Goal: Task Accomplishment & Management: Complete application form

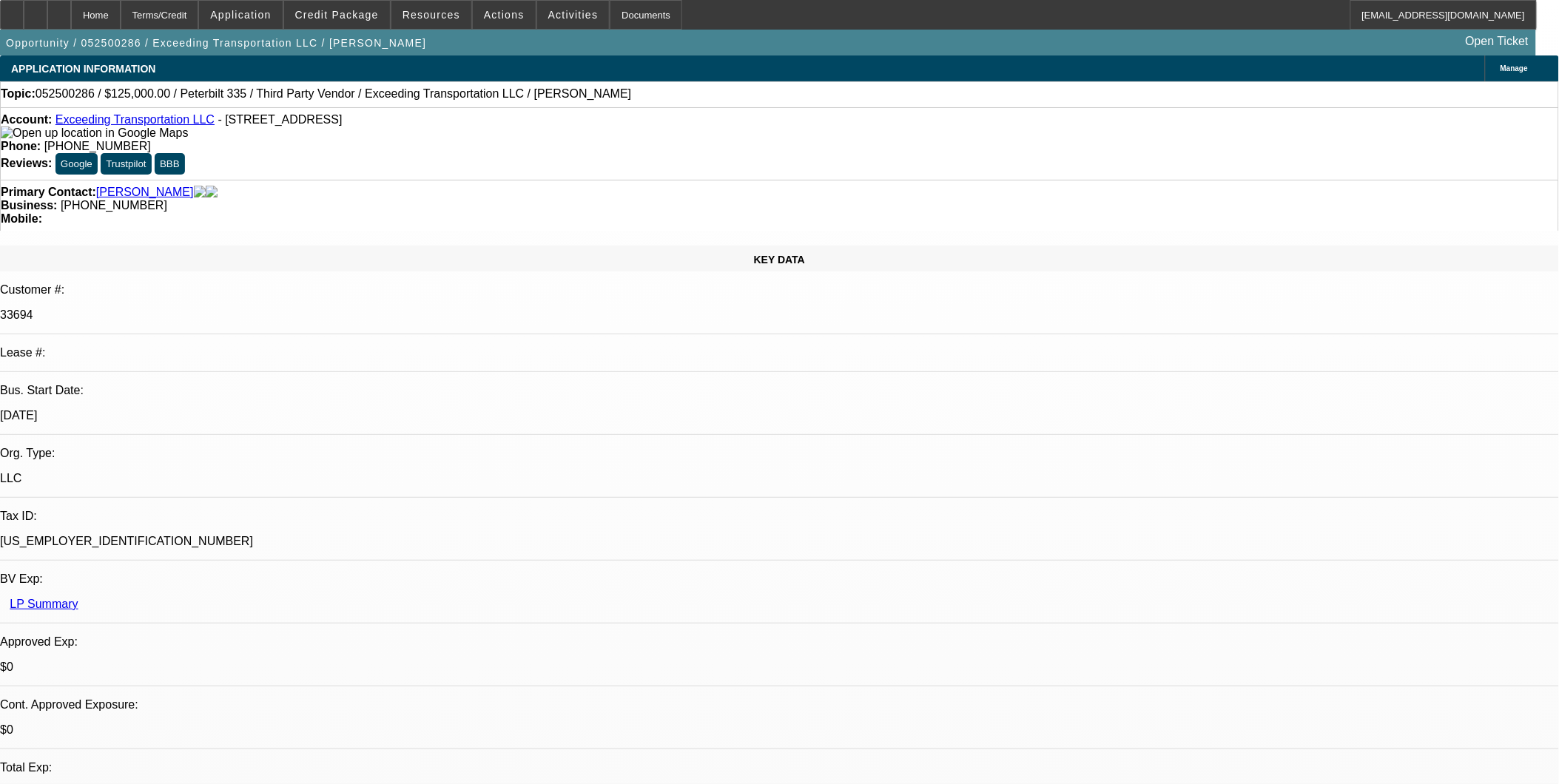
select select "0"
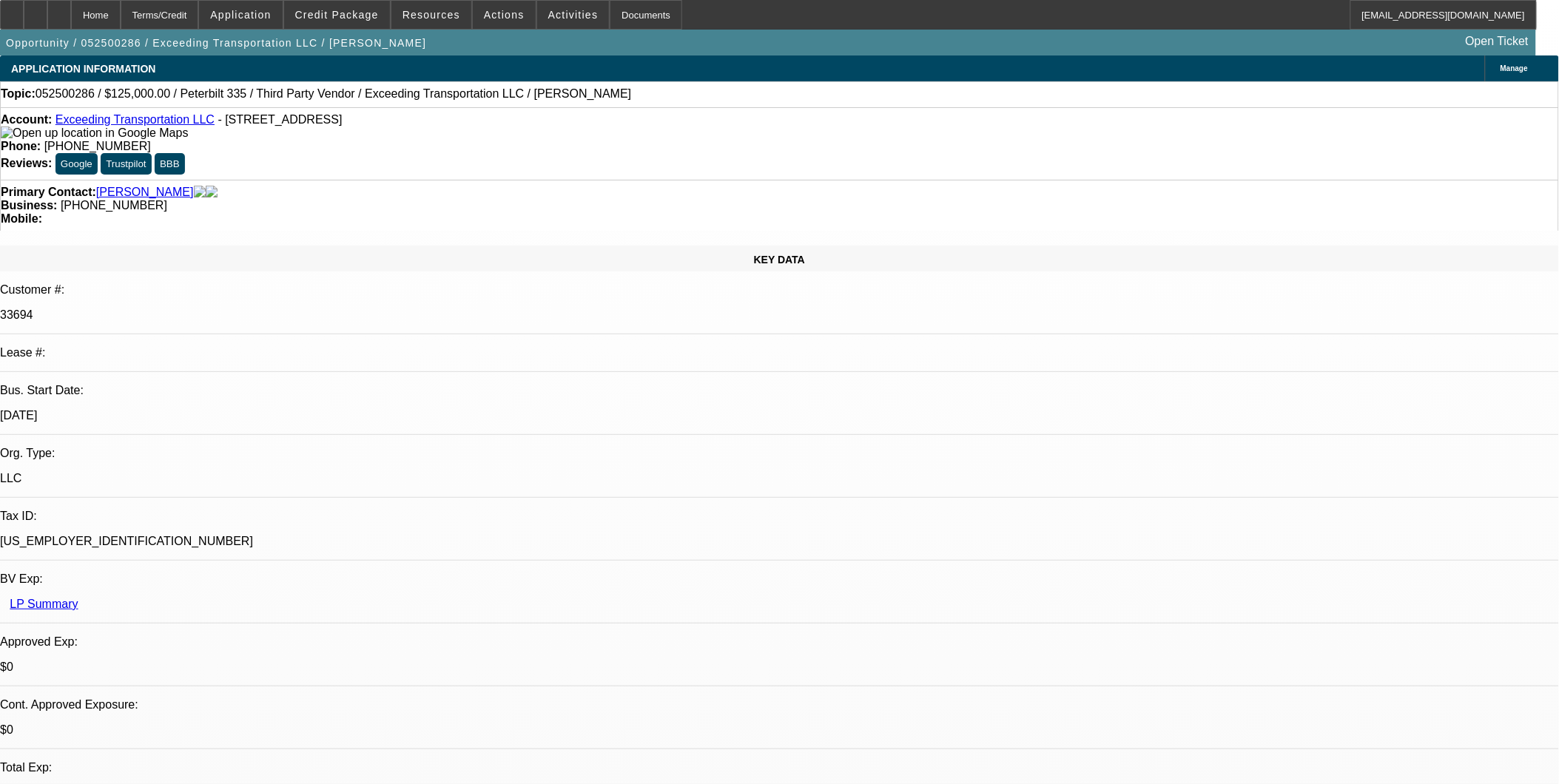
select select "0"
select select "1"
select select "6"
select select "1"
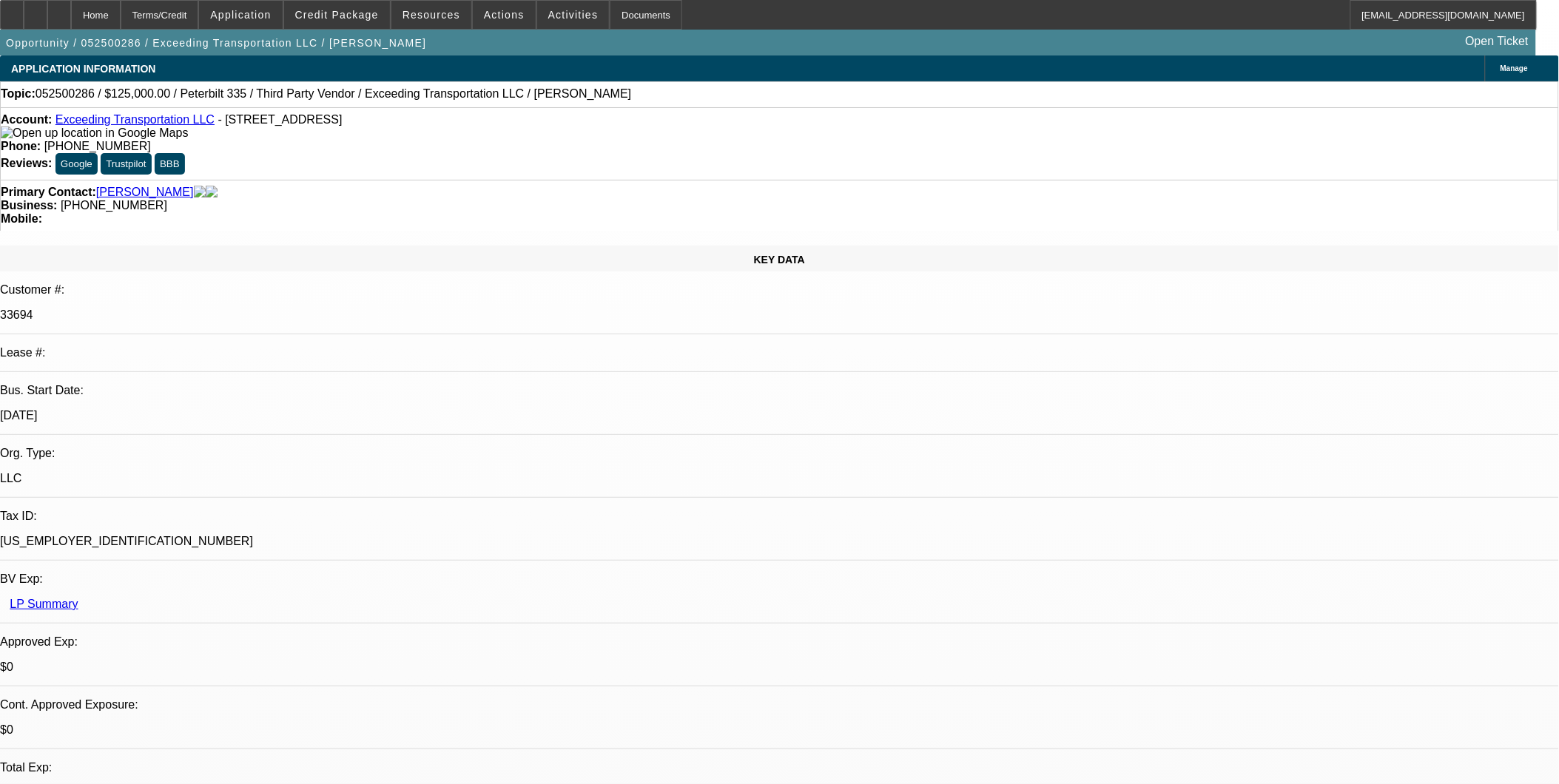
select select "15"
select select "6"
click at [269, 17] on span "Application" at bounding box center [240, 15] width 61 height 12
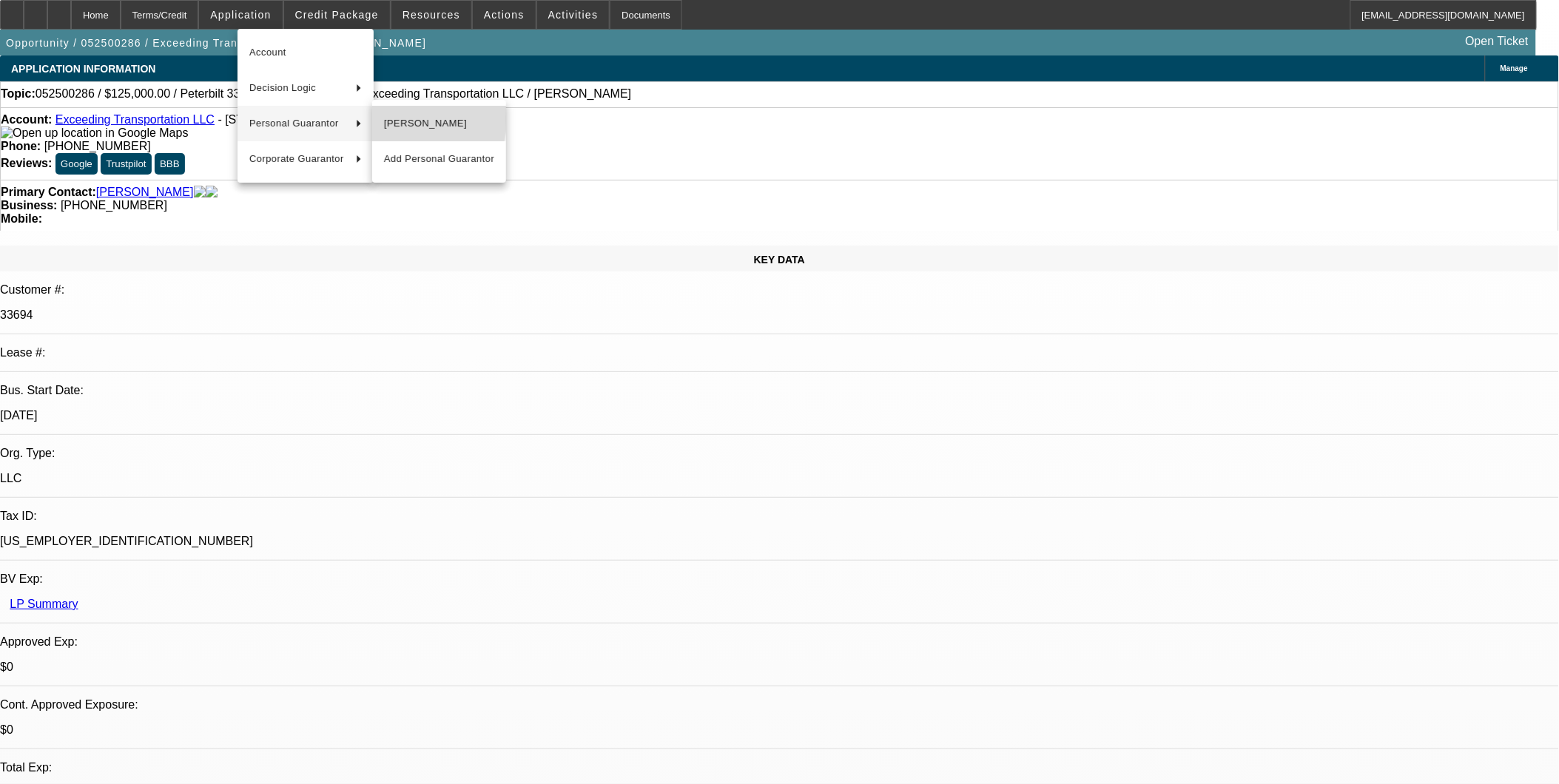
click at [385, 119] on span "Billy Gray" at bounding box center [439, 124] width 111 height 17
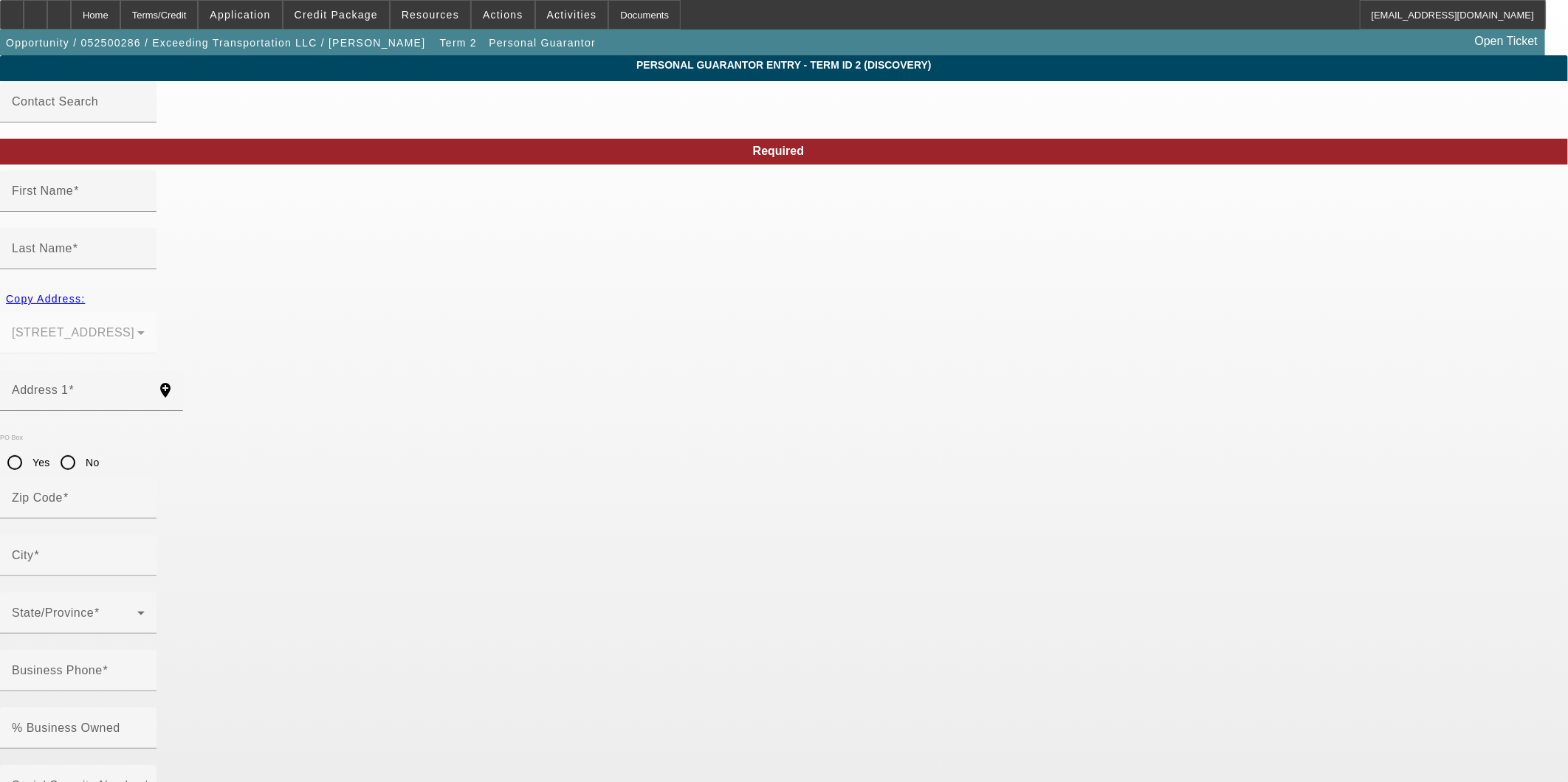
type input "Billy"
type input "Gray"
type input "1925 Hillsboro Ludlow Rd"
radio input "true"
type input "39074"
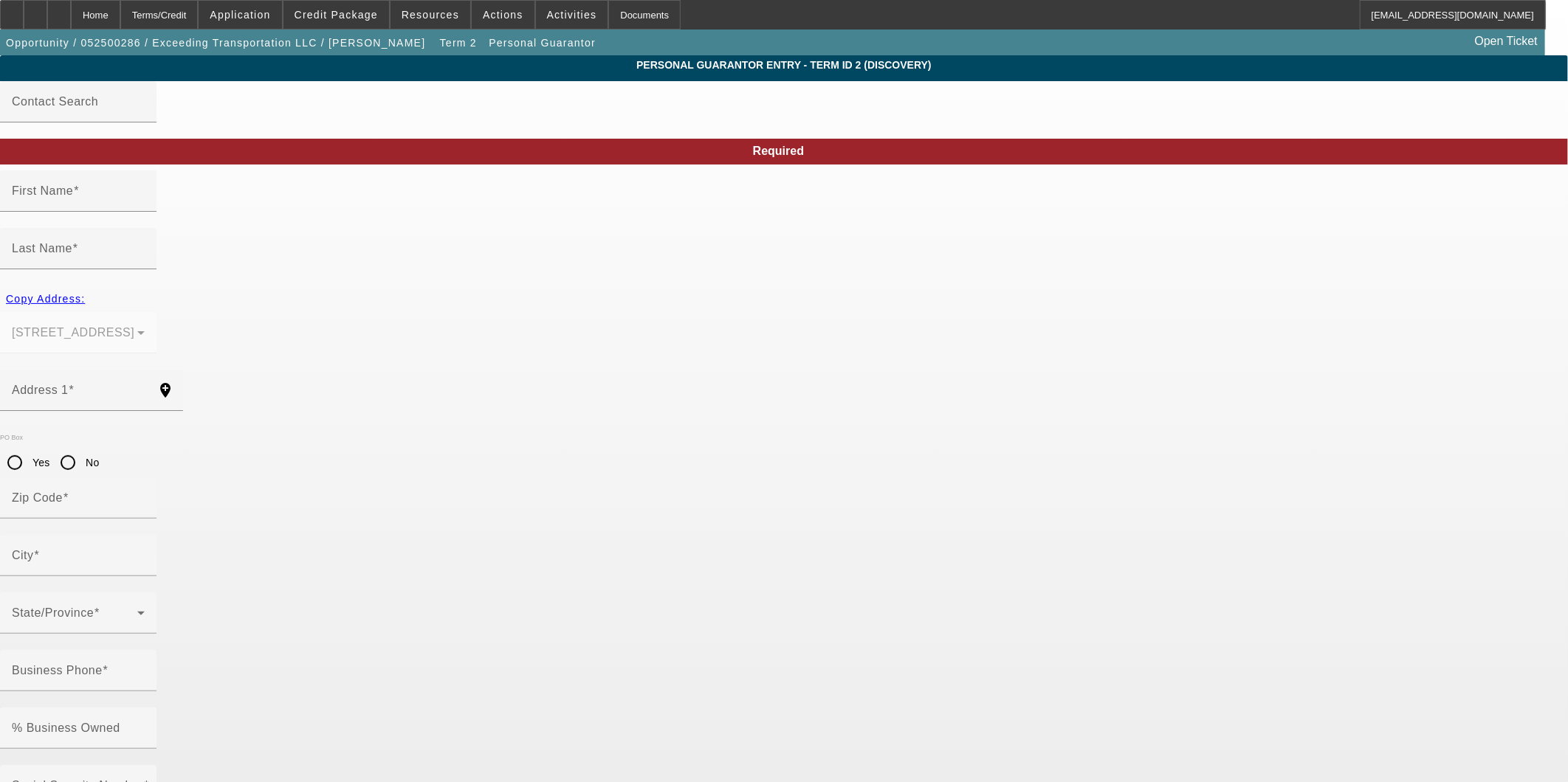
type input "Forest"
type input "(601) 507-4161"
type input "100"
type input "426-25-3541"
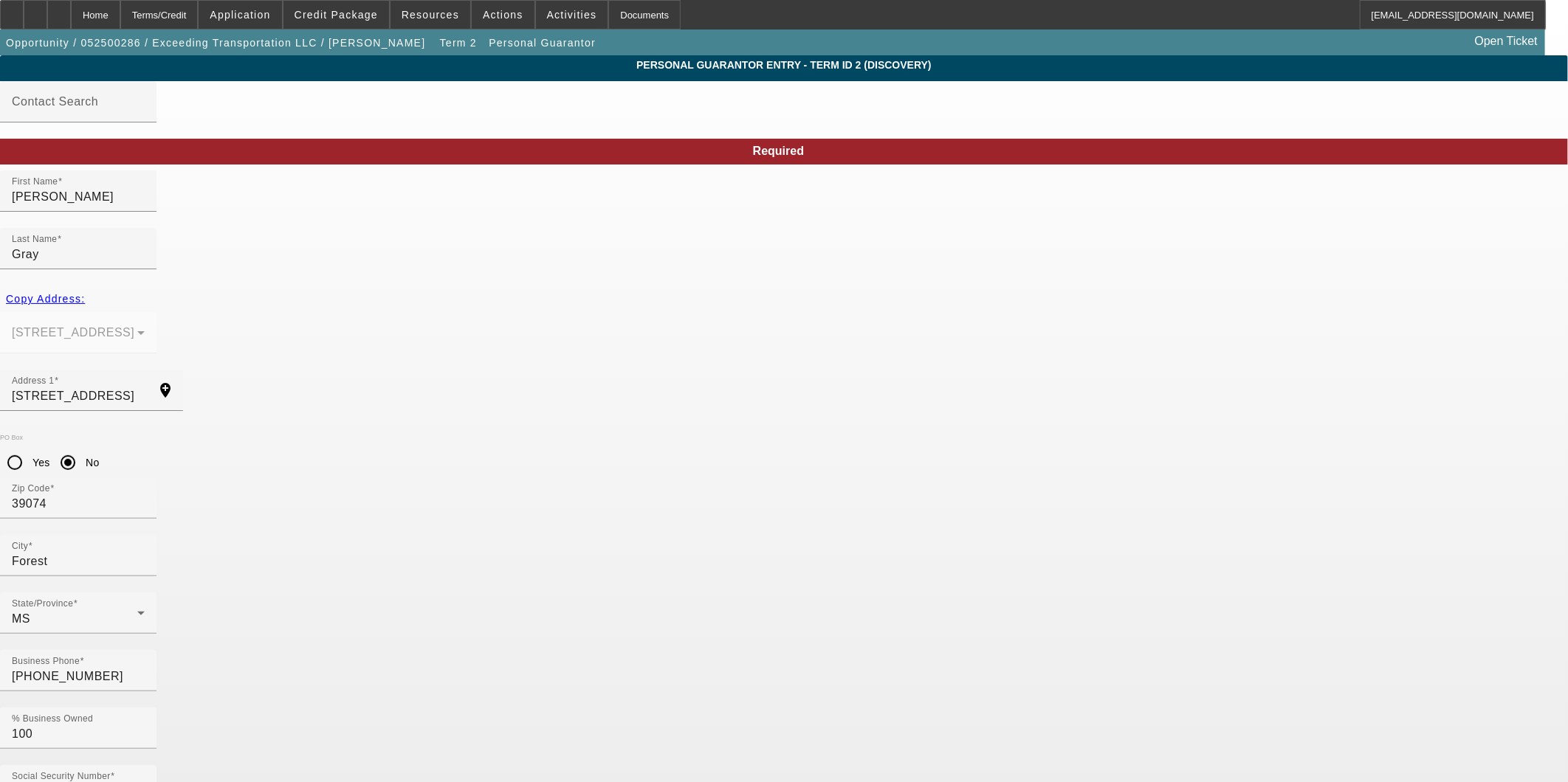
click at [502, 10] on span "Actions" at bounding box center [503, 15] width 41 height 12
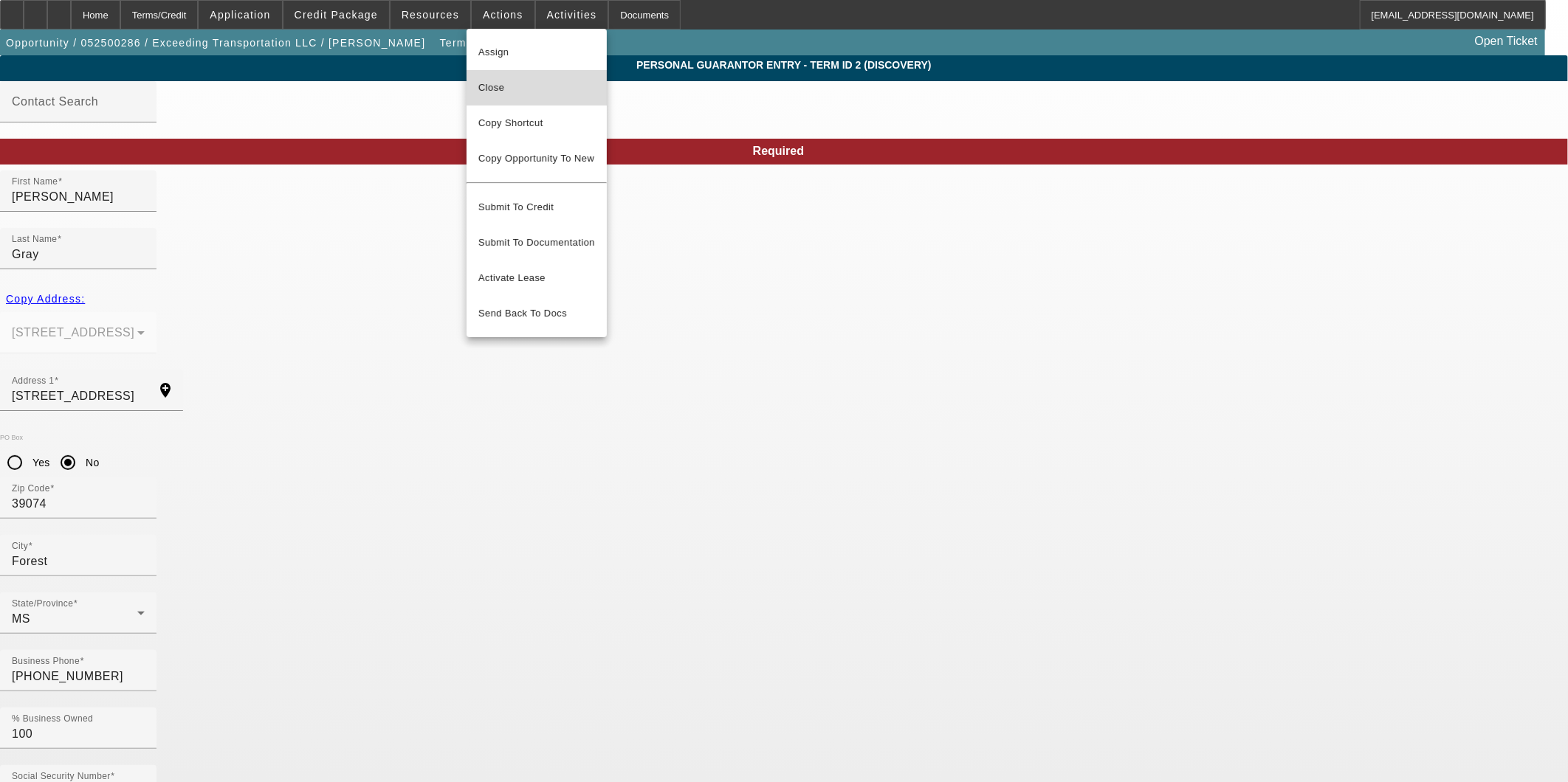
click at [520, 95] on span "Close" at bounding box center [537, 88] width 116 height 17
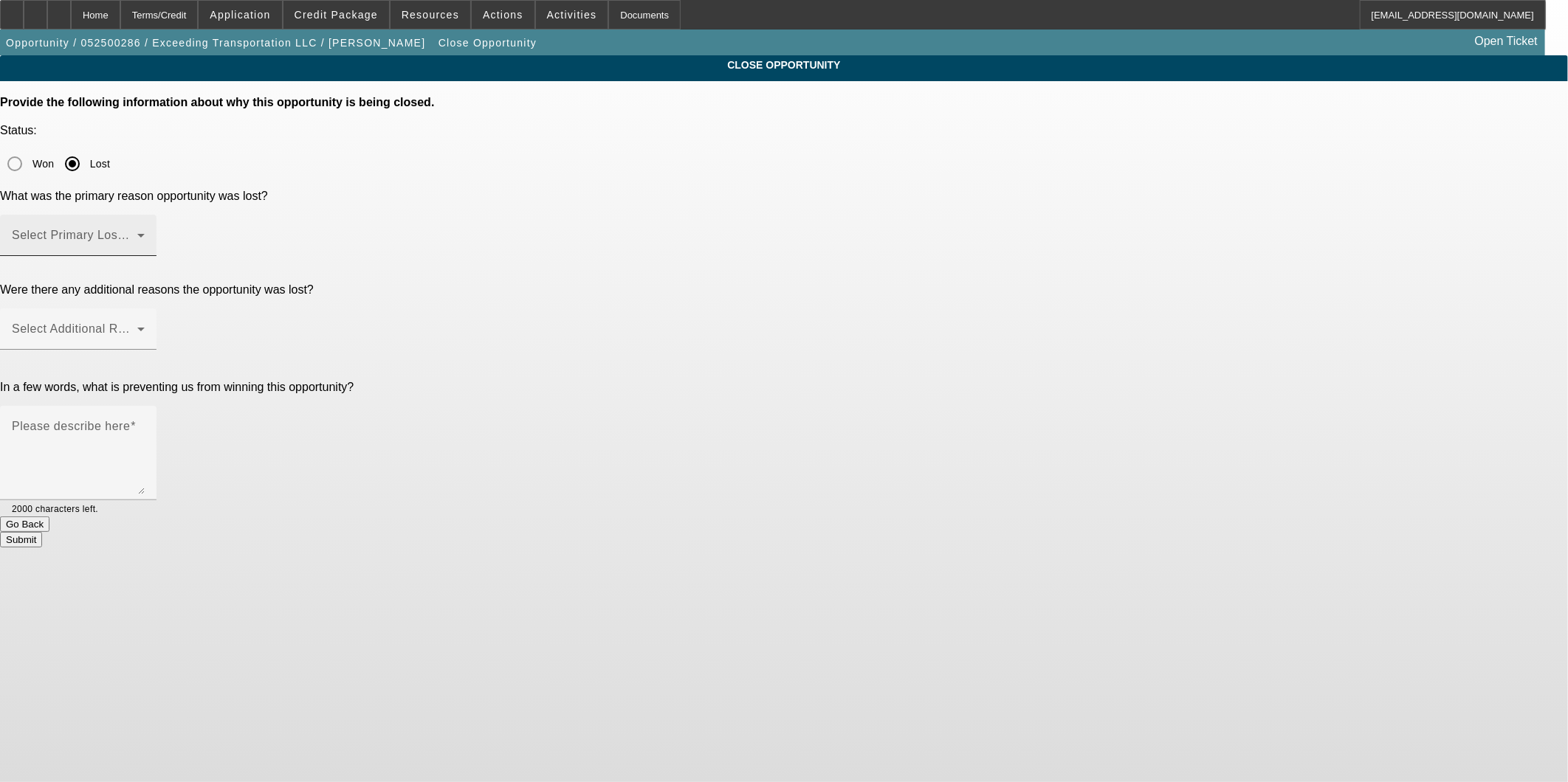
click at [145, 214] on div "Select Primary Lost Reason" at bounding box center [78, 235] width 133 height 42
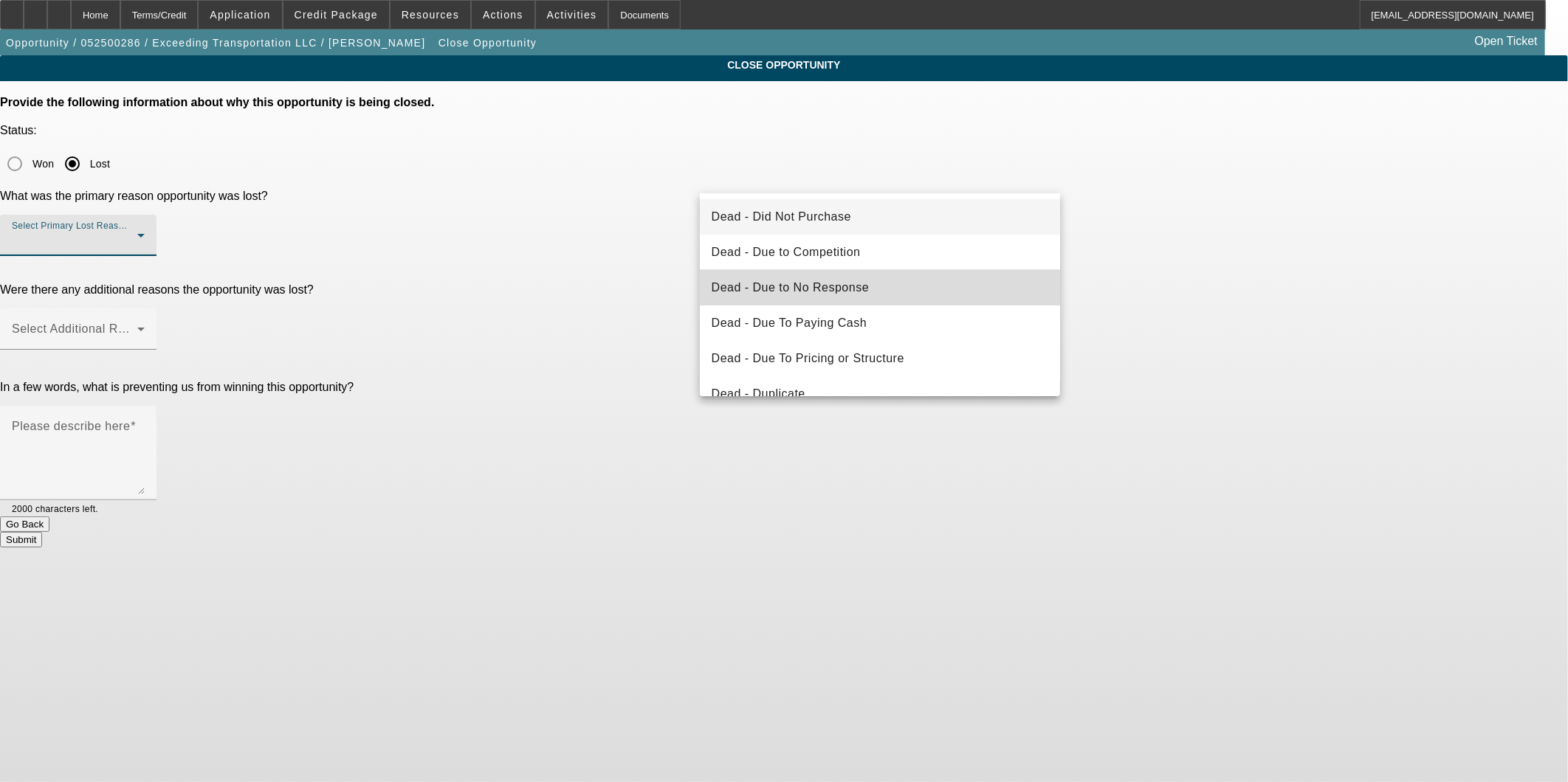
click at [909, 279] on mat-option "Dead - Due to No Response" at bounding box center [880, 287] width 361 height 36
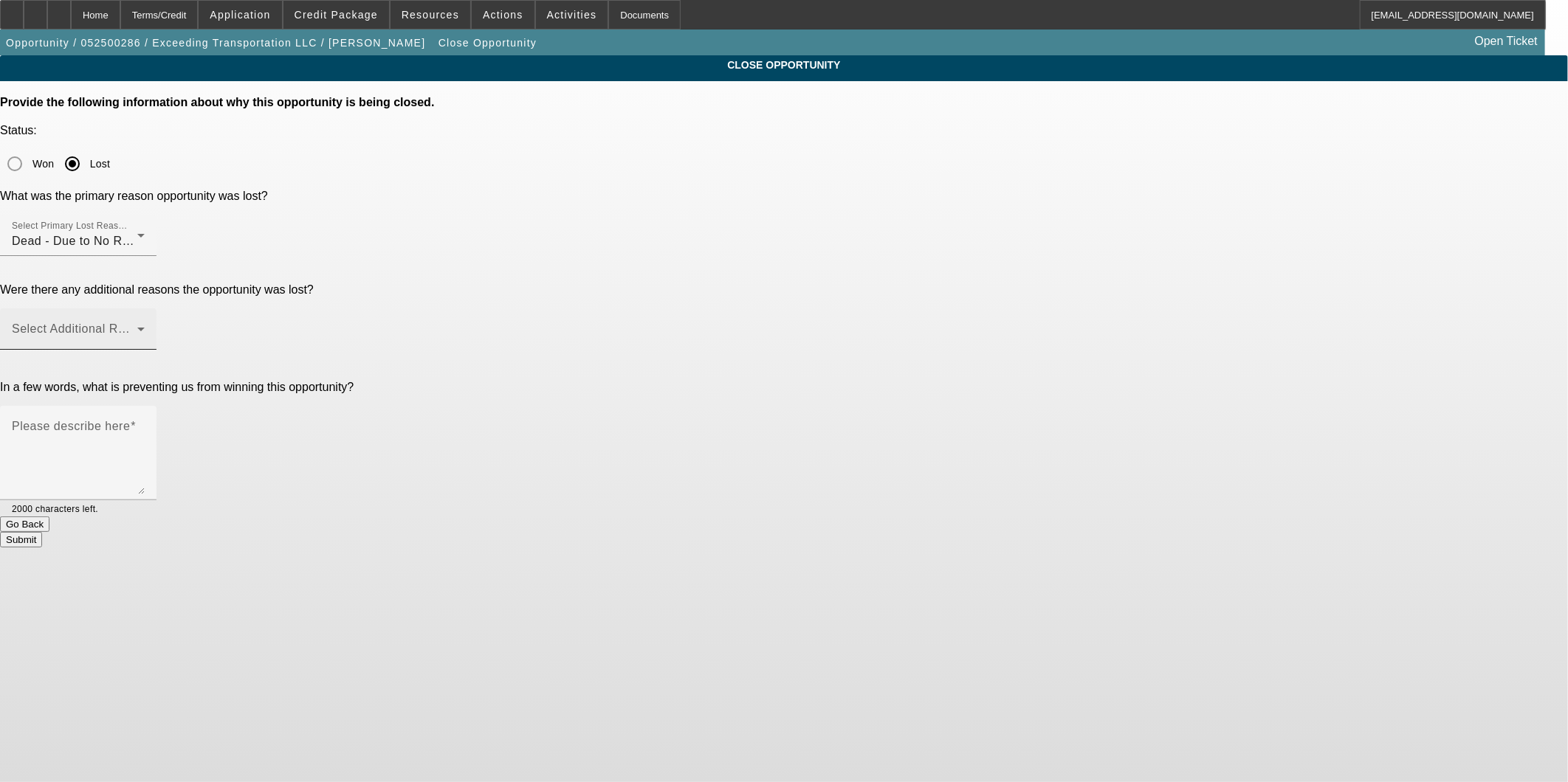
click at [145, 308] on div "Select Additional Reasons" at bounding box center [78, 329] width 133 height 42
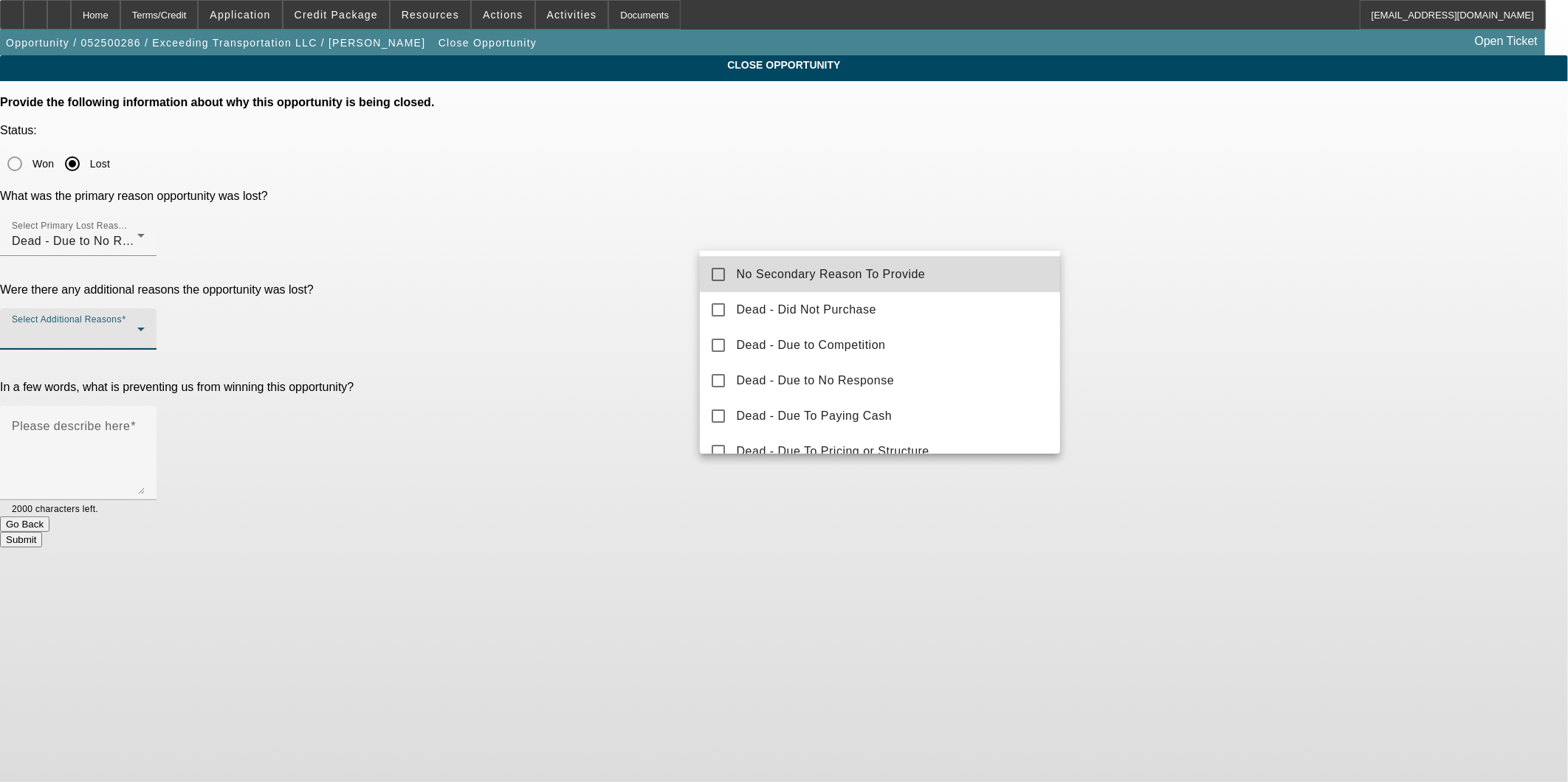
click at [893, 272] on span "No Secondary Reason To Provide" at bounding box center [832, 274] width 189 height 17
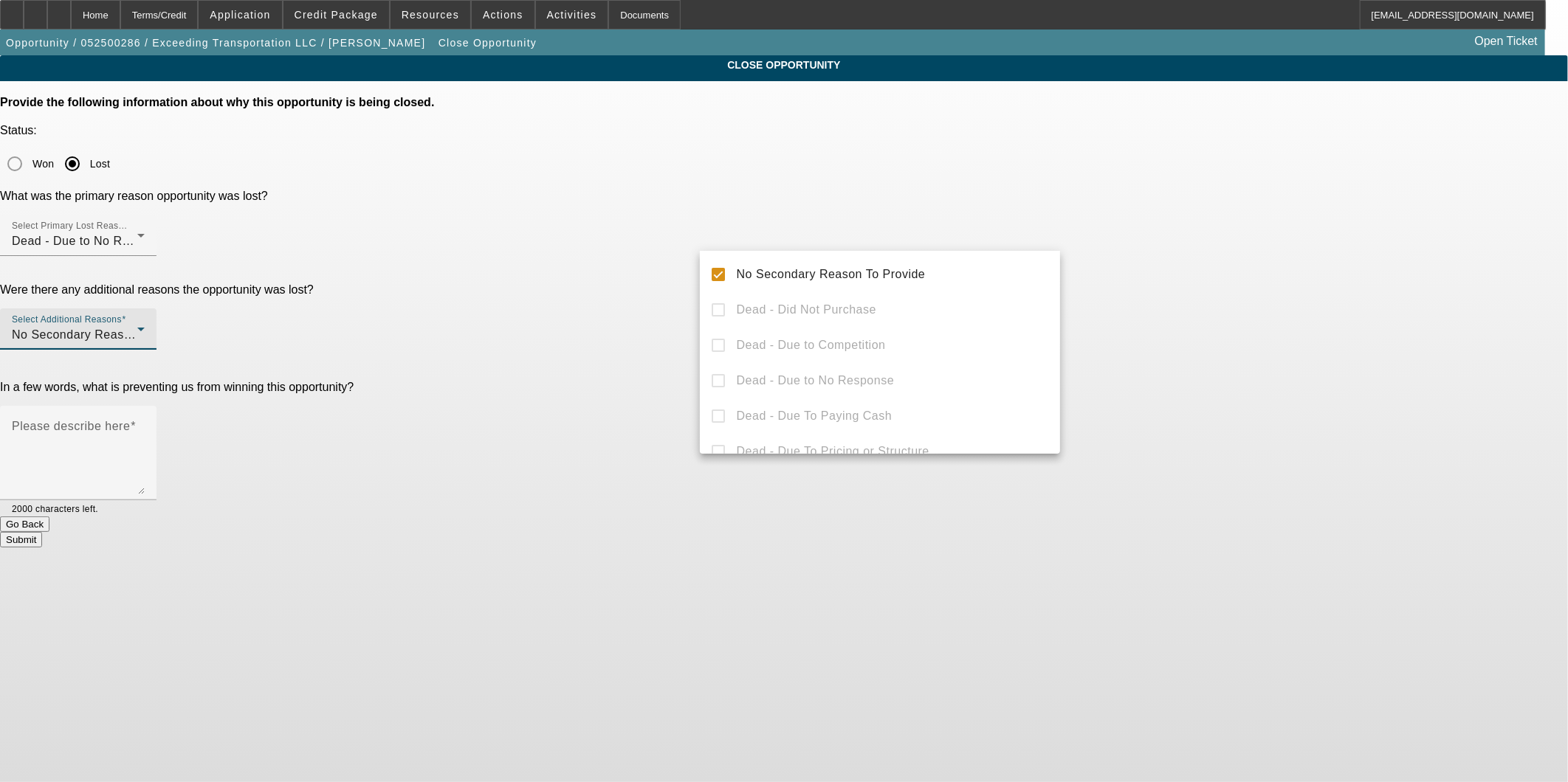
click at [1201, 198] on div at bounding box center [784, 391] width 1568 height 782
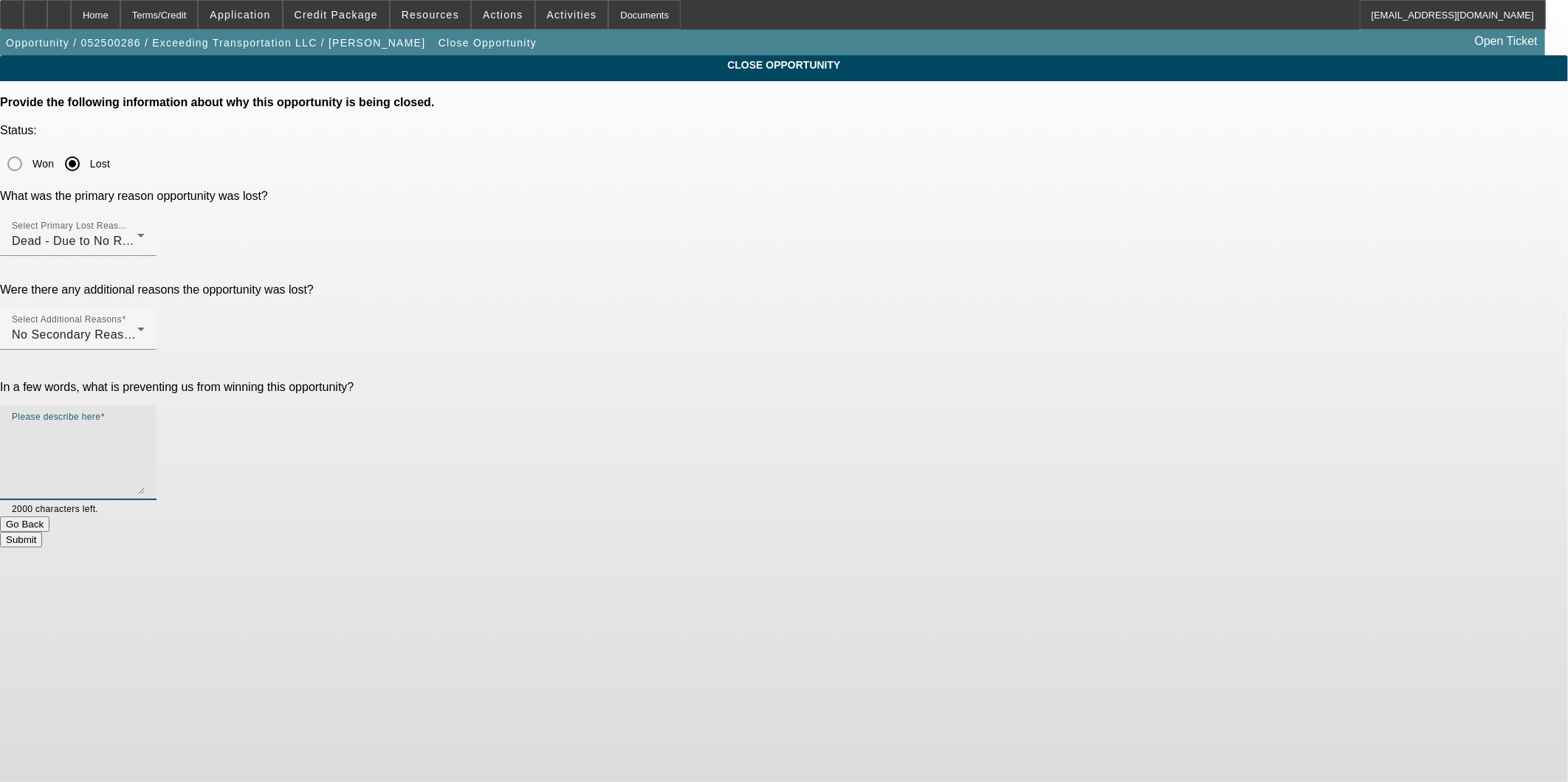
drag, startPoint x: 994, startPoint y: 307, endPoint x: 993, endPoint y: 297, distance: 10.0
click at [145, 424] on textarea "Please describe here" at bounding box center [78, 459] width 133 height 71
type textarea "GK took a few messages from me and the PG hasnt gotten back to me in a long time"
click at [42, 532] on button "Submit" at bounding box center [21, 540] width 42 height 16
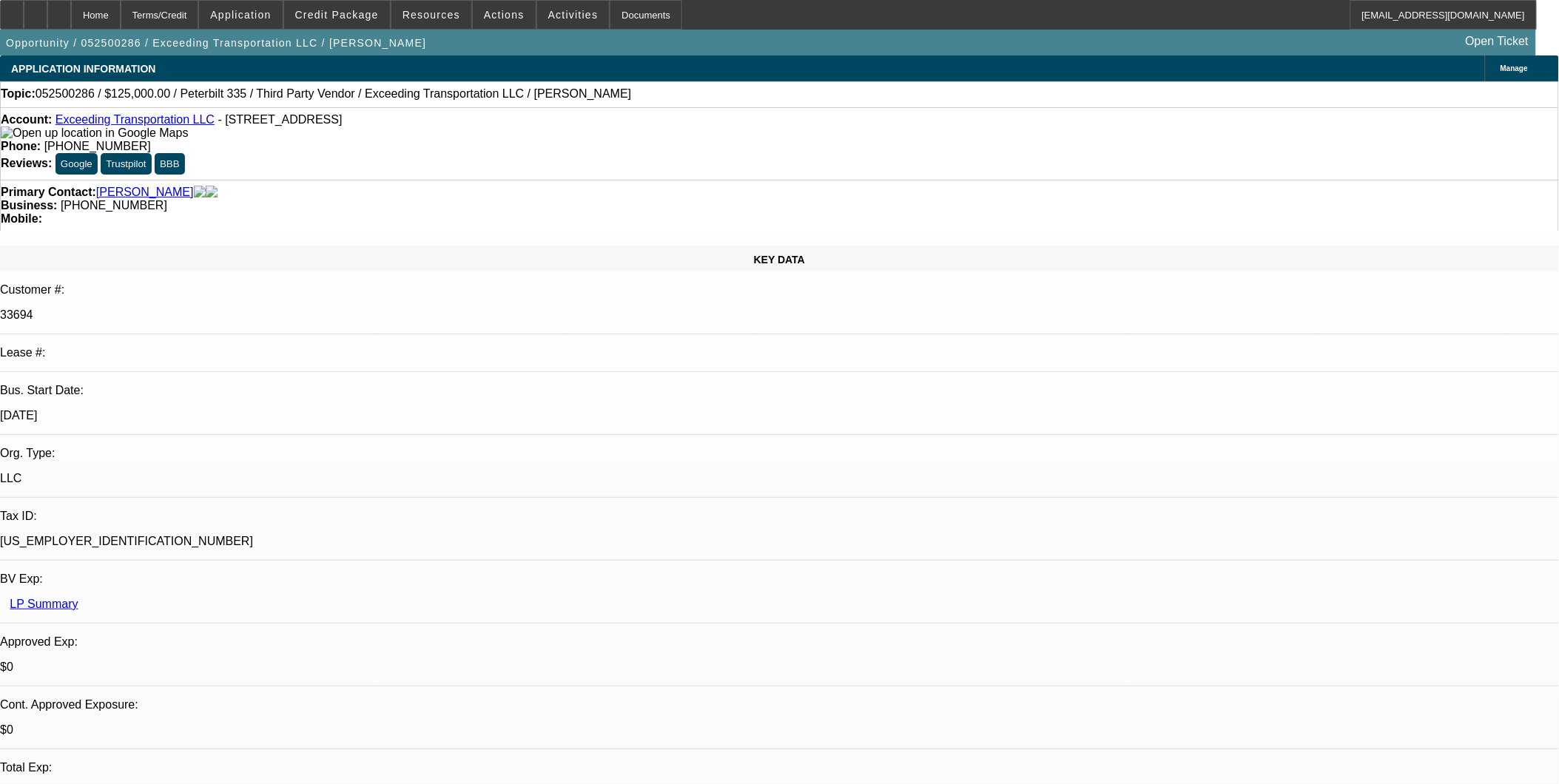
select select "0"
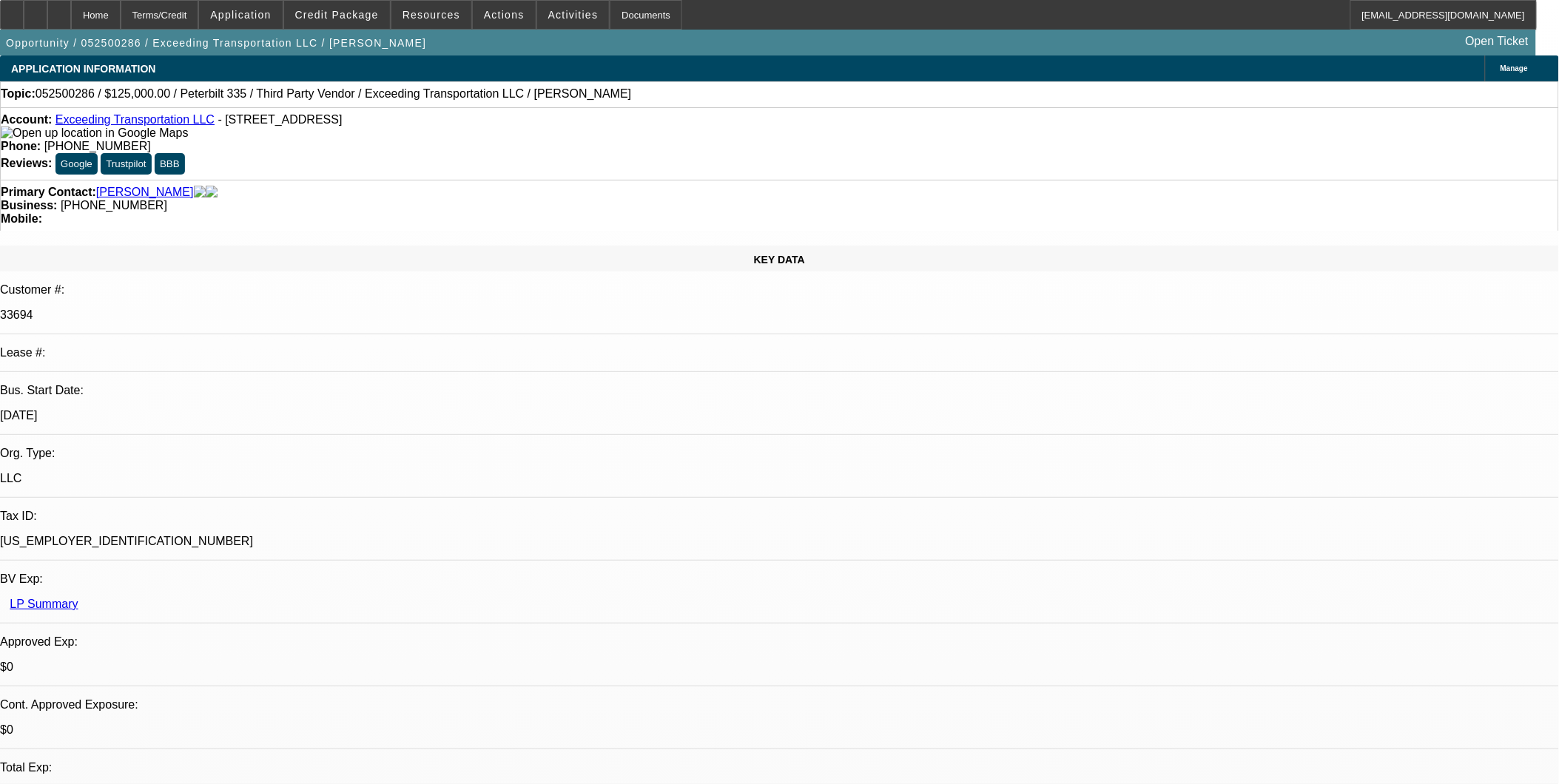
select select "0"
select select "1"
select select "6"
select select "1"
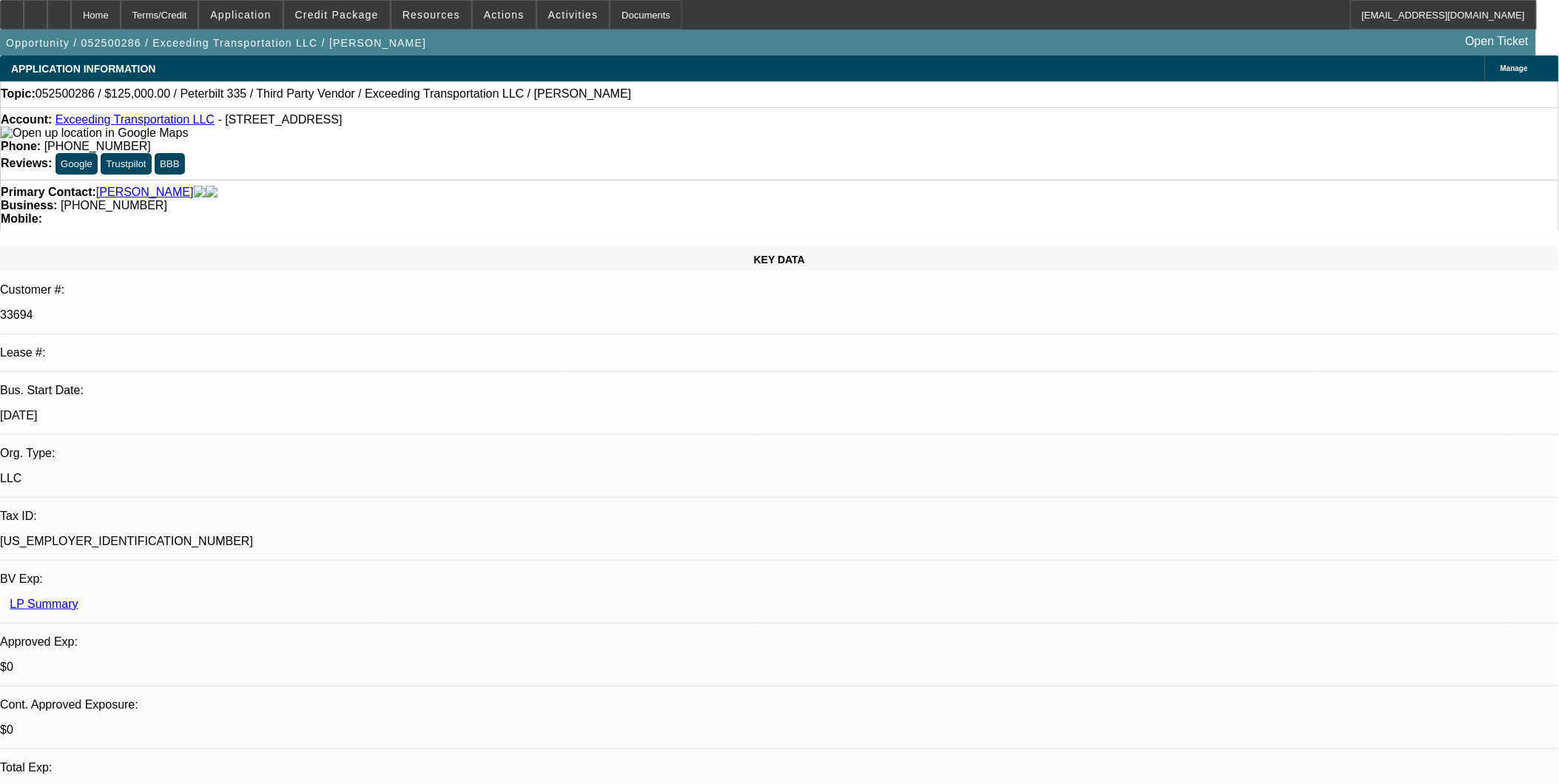
select select "15"
select select "6"
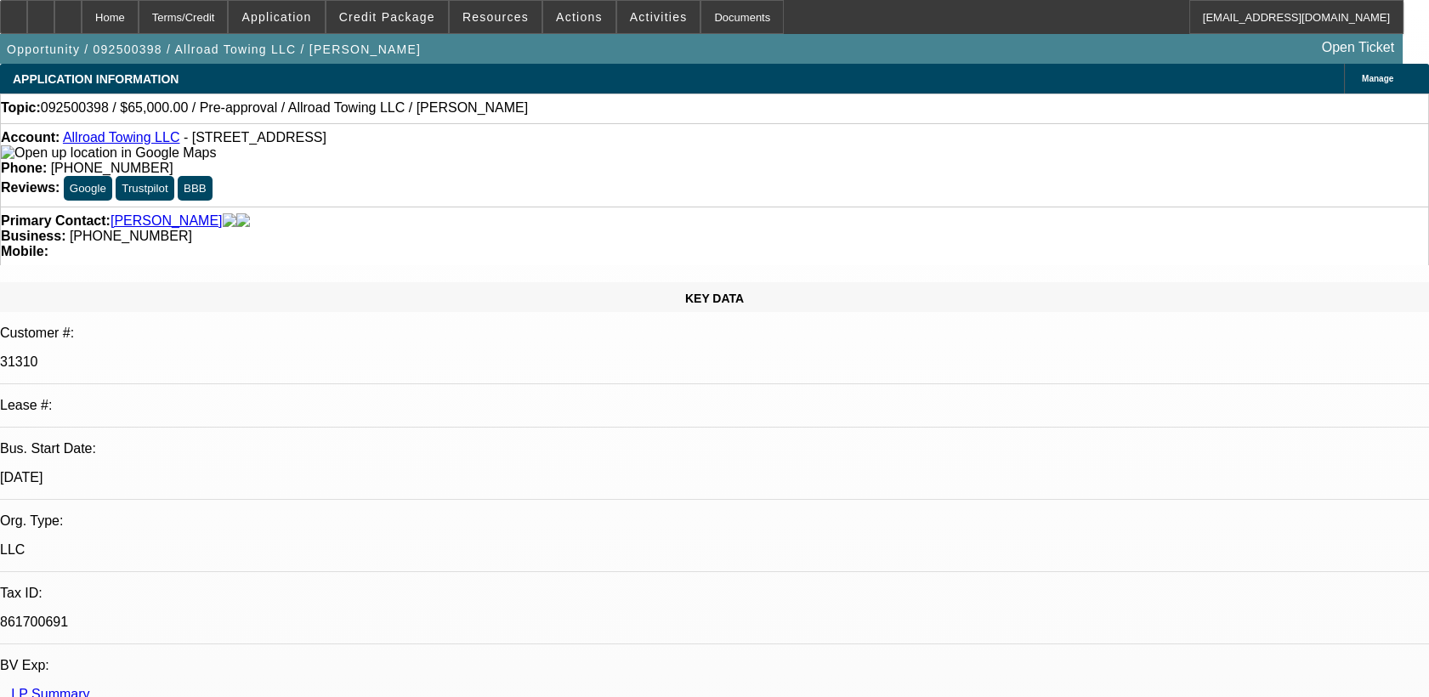
select select "0"
select select "2"
select select "0.1"
select select "4"
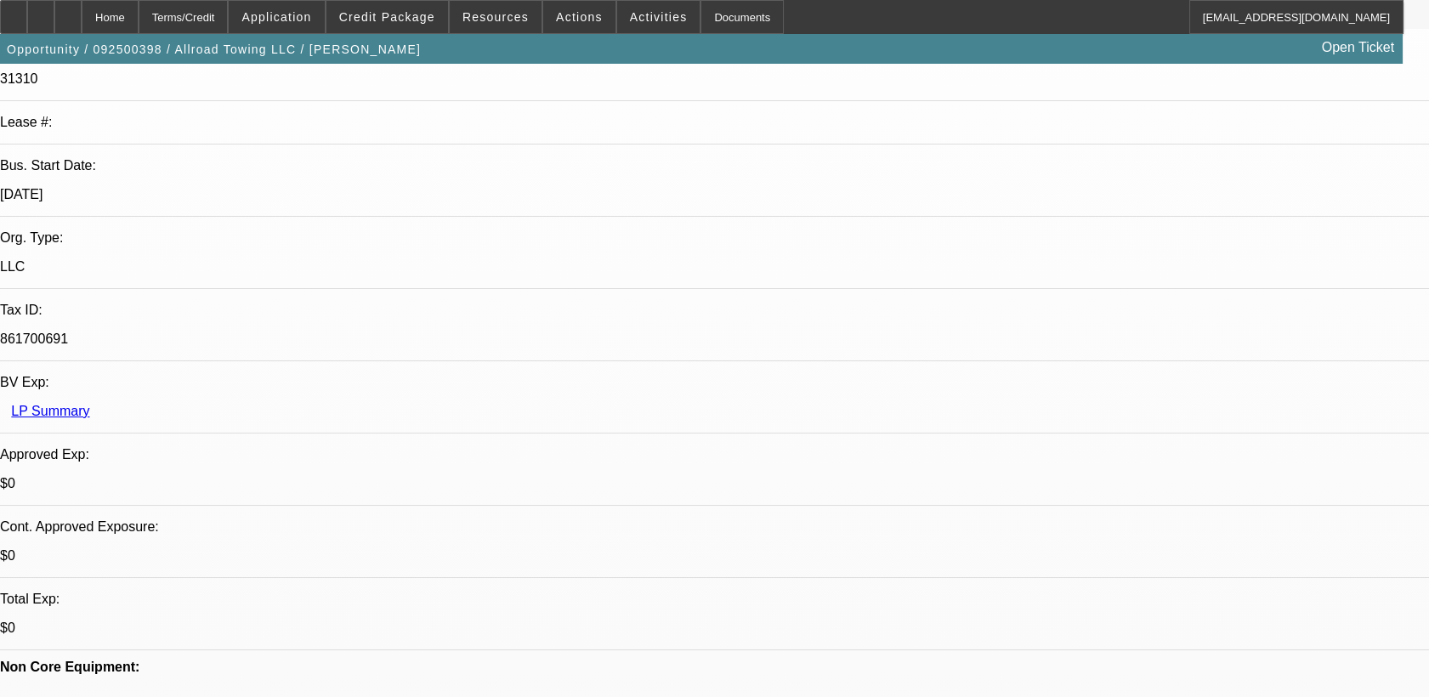
scroll to position [472, 0]
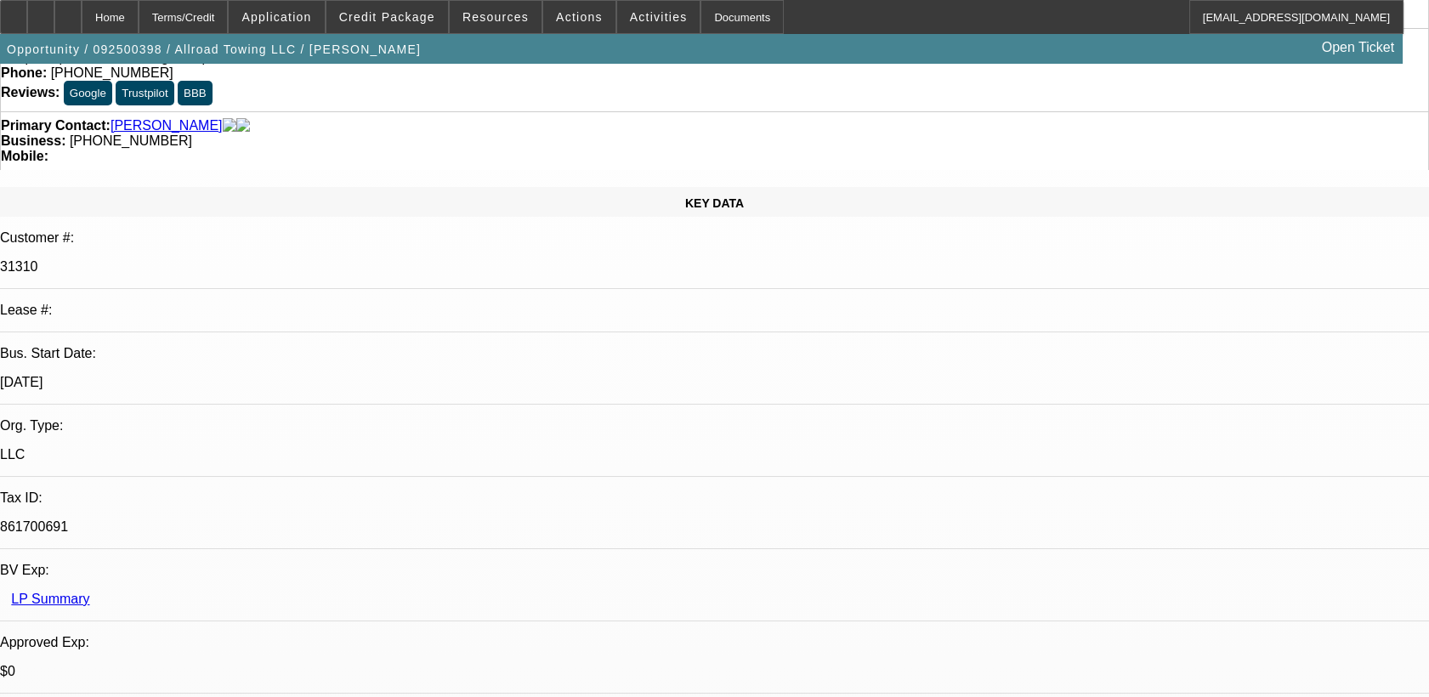
scroll to position [94, 0]
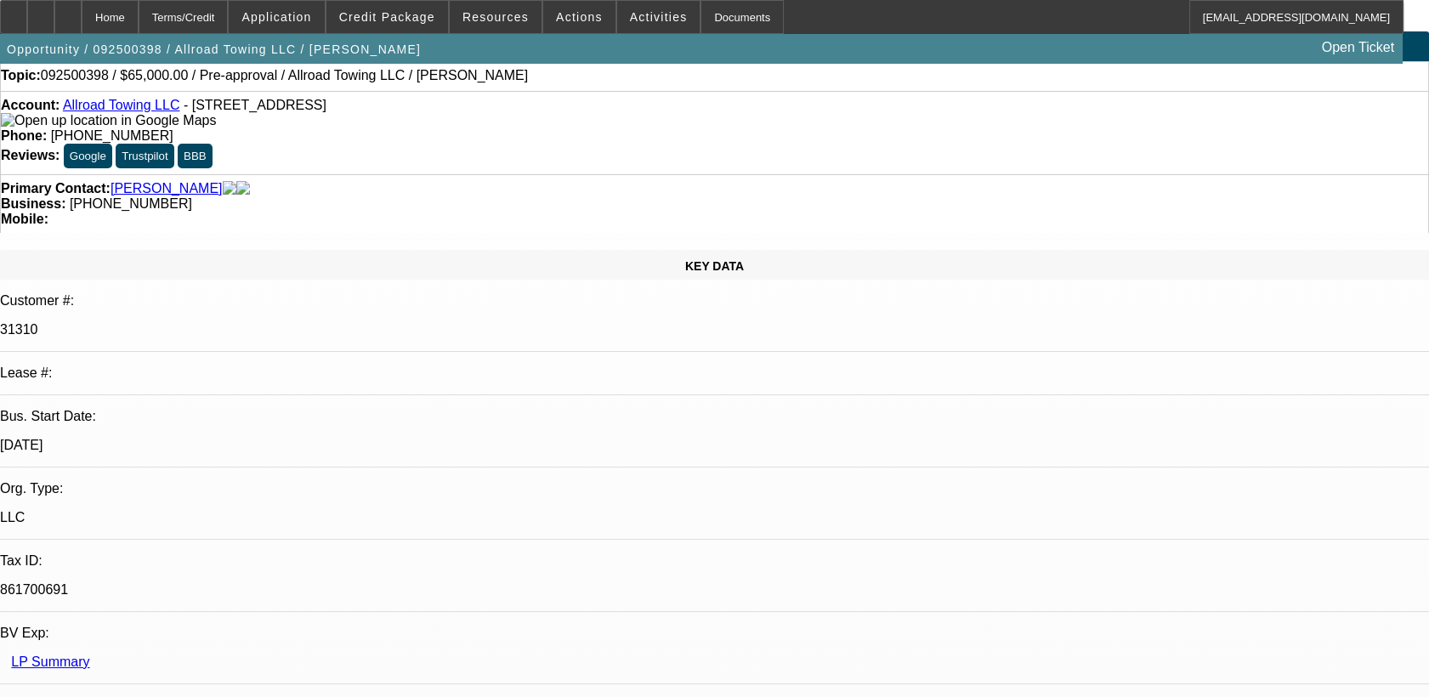
scroll to position [0, 0]
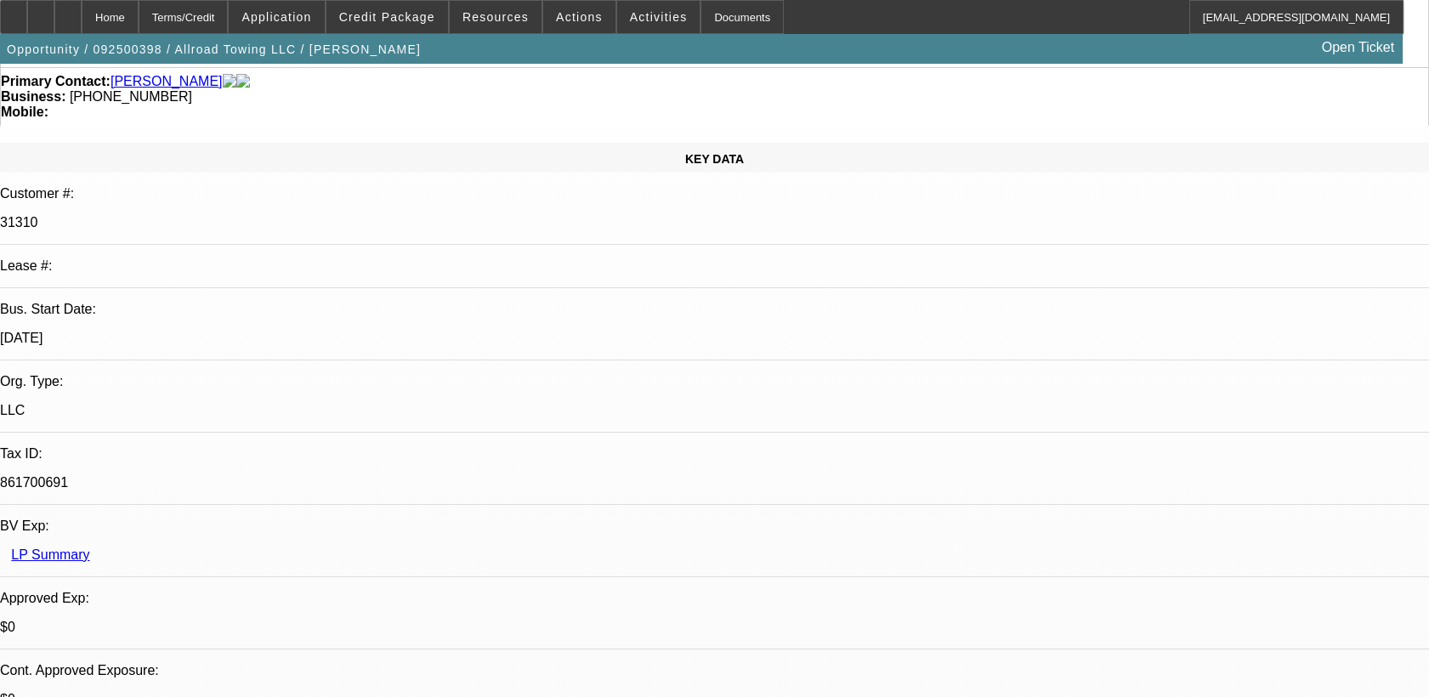
scroll to position [378, 0]
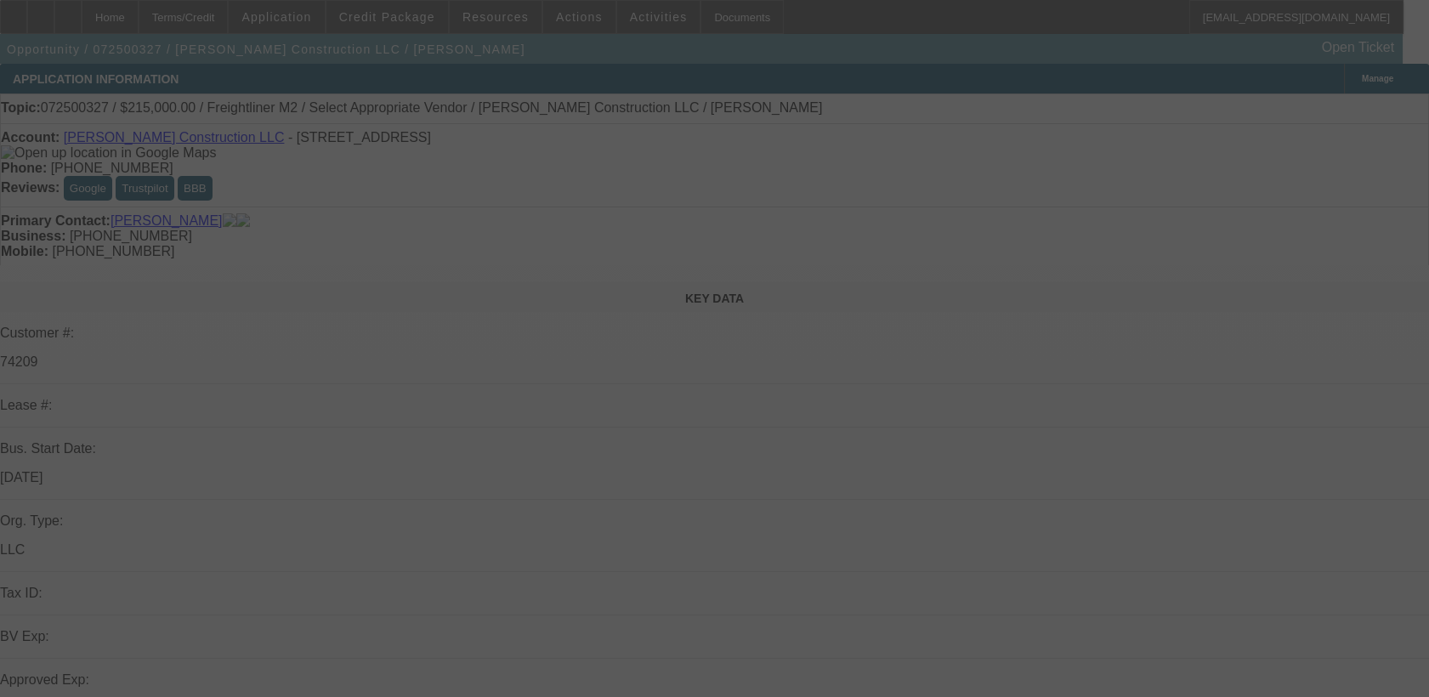
select select "0"
select select "2"
select select "0.1"
select select "4"
